Goal: Transaction & Acquisition: Book appointment/travel/reservation

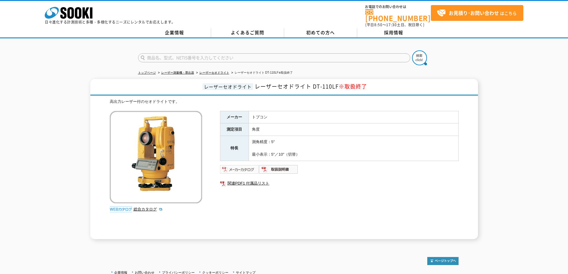
click at [251, 165] on img at bounding box center [239, 169] width 39 height 10
click at [246, 165] on img at bounding box center [239, 169] width 39 height 10
click at [237, 165] on img at bounding box center [239, 169] width 39 height 10
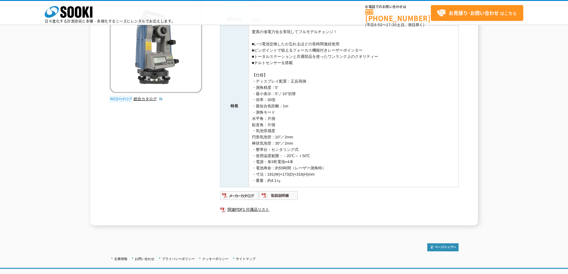
scroll to position [89, 0]
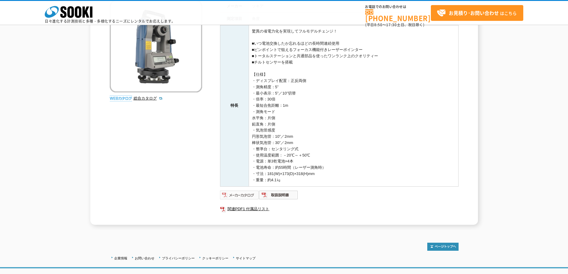
click at [254, 196] on img at bounding box center [239, 195] width 39 height 10
